Goal: Navigation & Orientation: Find specific page/section

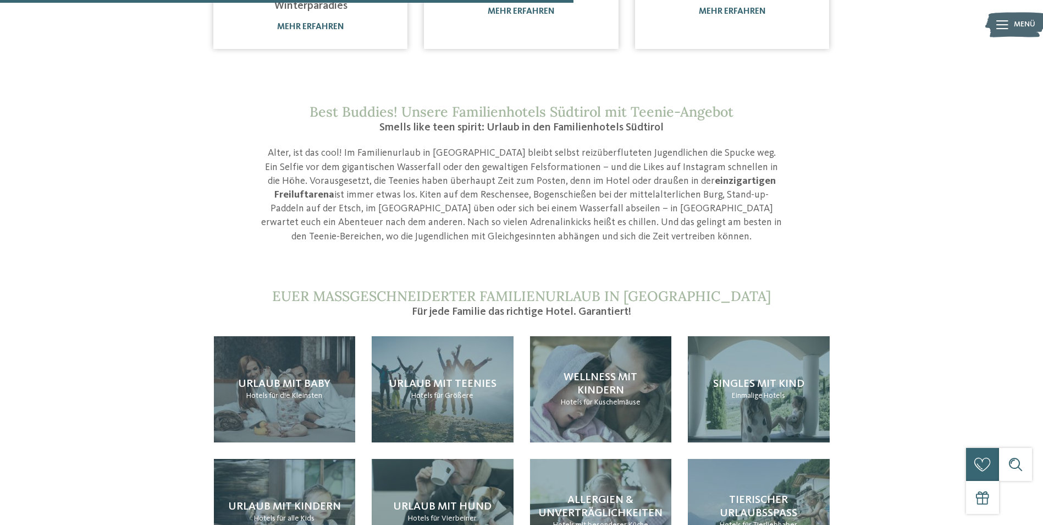
scroll to position [935, 0]
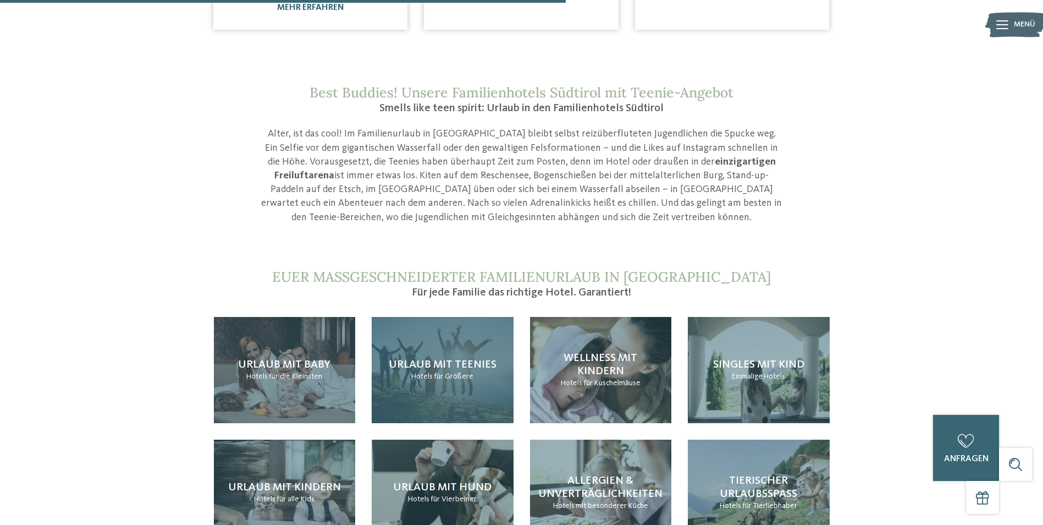
click at [444, 372] on span "für Größere" at bounding box center [454, 376] width 40 height 8
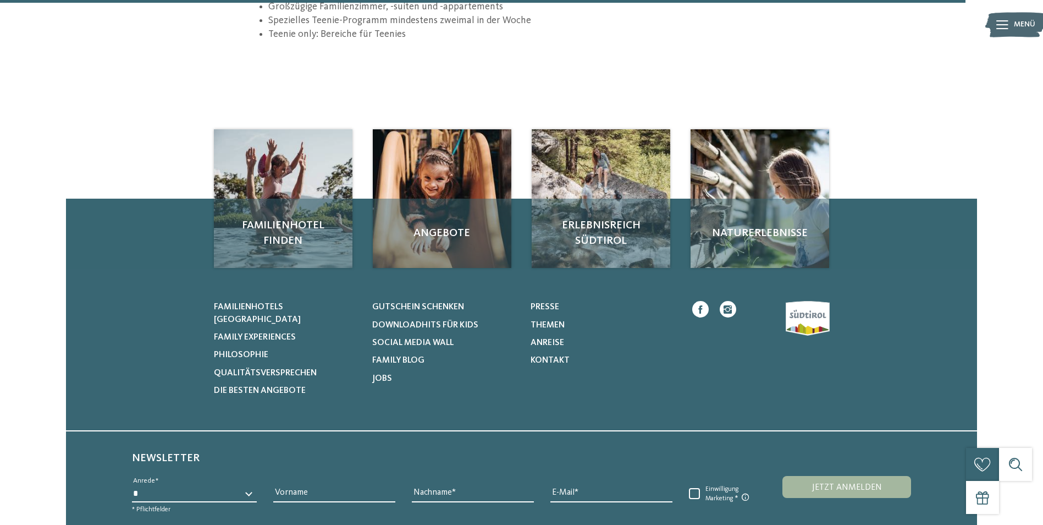
scroll to position [1650, 0]
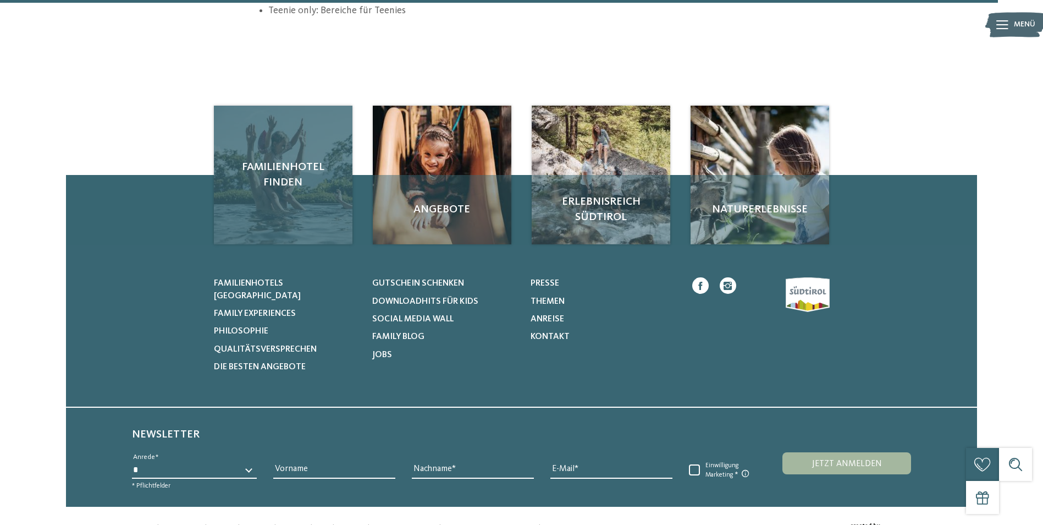
click at [294, 159] on span "Familienhotel finden" at bounding box center [283, 174] width 117 height 31
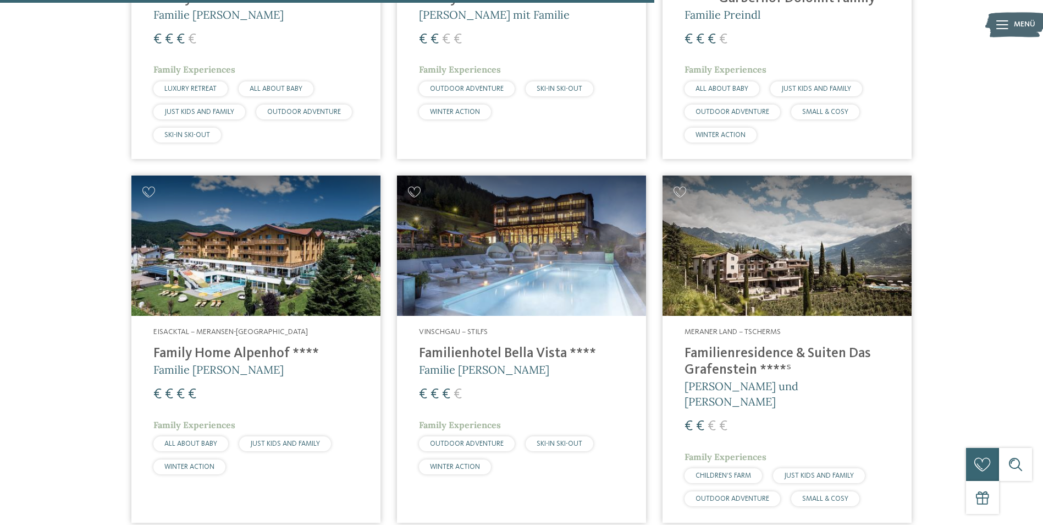
scroll to position [2365, 0]
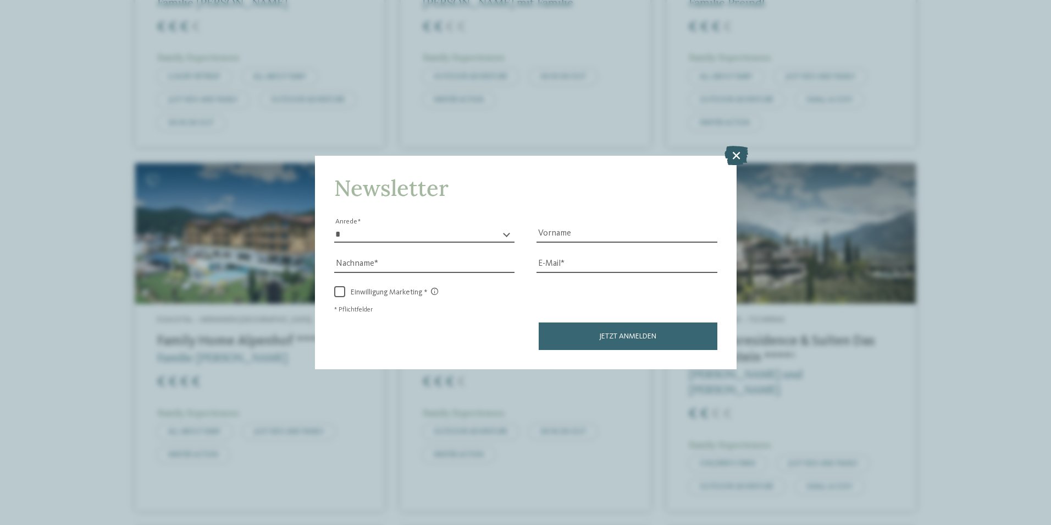
click at [739, 152] on icon at bounding box center [737, 154] width 24 height 19
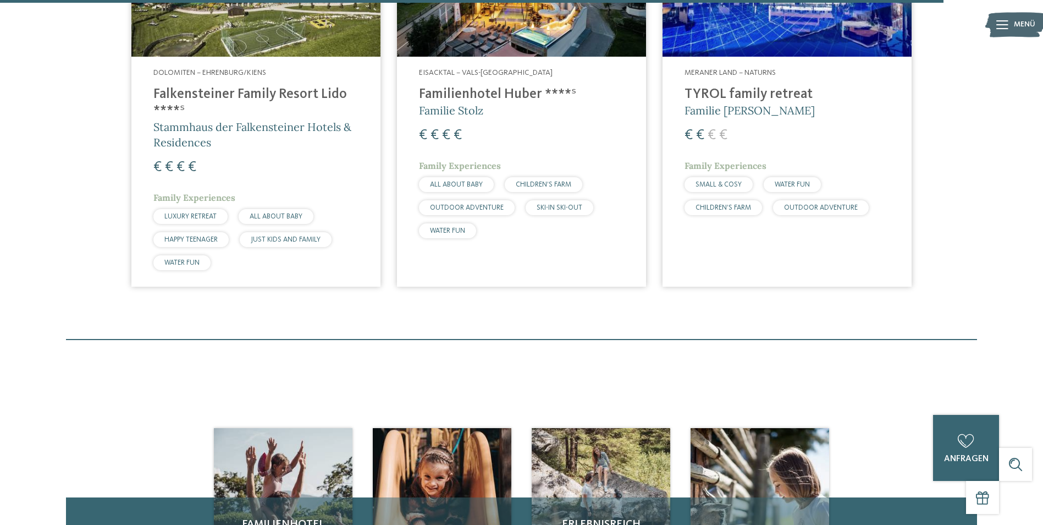
scroll to position [3354, 0]
